Goal: Use online tool/utility: Utilize a website feature to perform a specific function

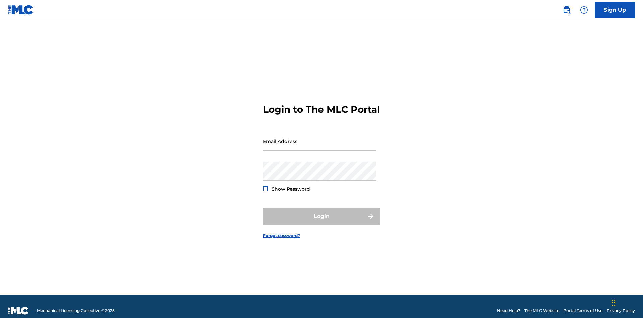
scroll to position [9, 0]
click at [320, 138] on input "Email Address" at bounding box center [319, 140] width 113 height 19
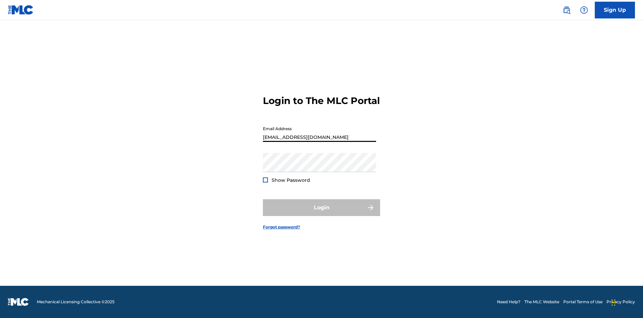
type input "[EMAIL_ADDRESS][DOMAIN_NAME]"
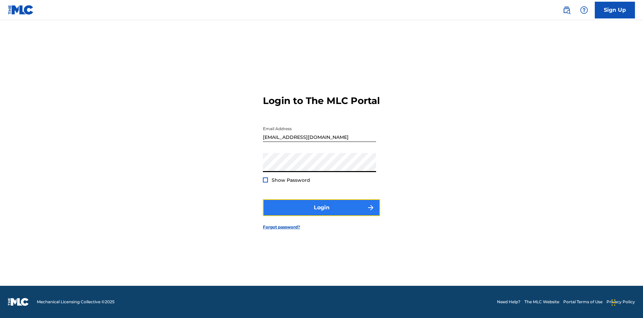
click at [322, 213] on button "Login" at bounding box center [321, 207] width 117 height 17
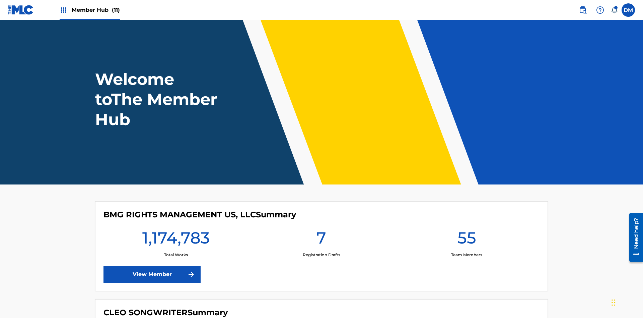
click at [95, 10] on span "Member Hub (11)" at bounding box center [96, 10] width 48 height 8
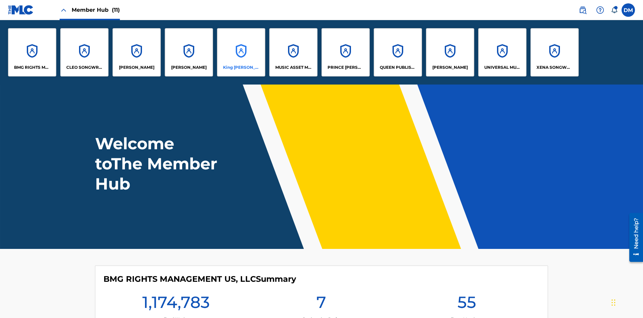
click at [241, 67] on p "King [PERSON_NAME]" at bounding box center [241, 67] width 37 height 6
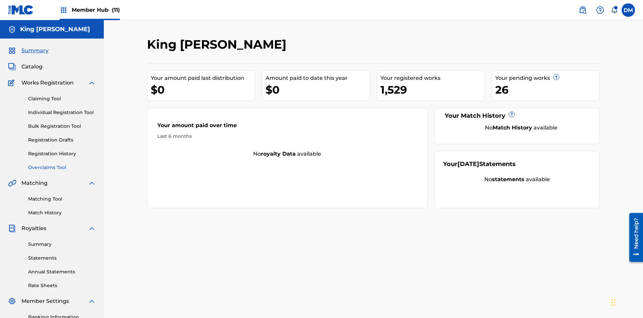
click at [62, 164] on link "Overclaims Tool" at bounding box center [62, 167] width 68 height 7
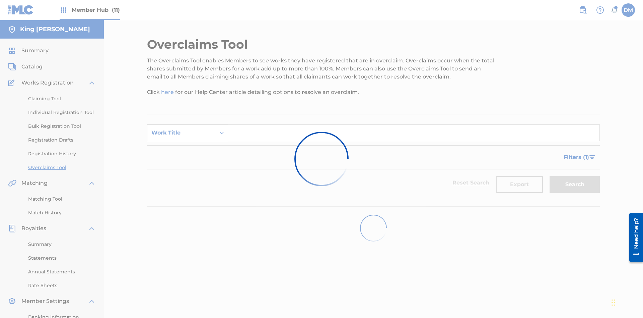
click at [182, 129] on div "Work Title" at bounding box center [181, 133] width 60 height 8
